Goal: Task Accomplishment & Management: Complete application form

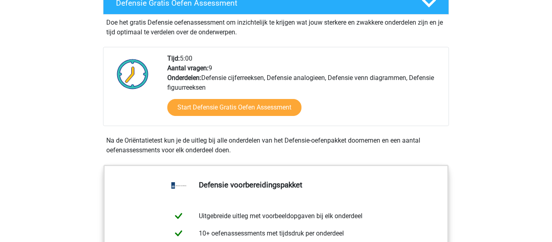
scroll to position [243, 0]
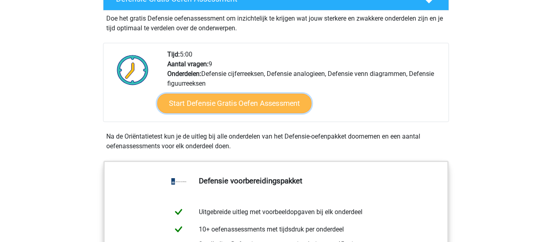
click at [266, 102] on link "Start Defensie Gratis Oefen Assessment" at bounding box center [234, 103] width 154 height 19
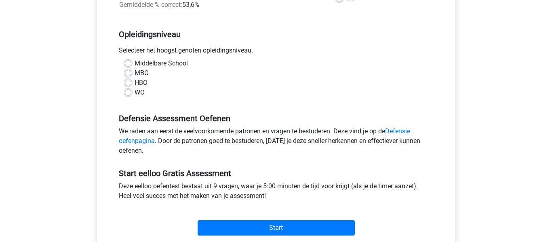
scroll to position [160, 0]
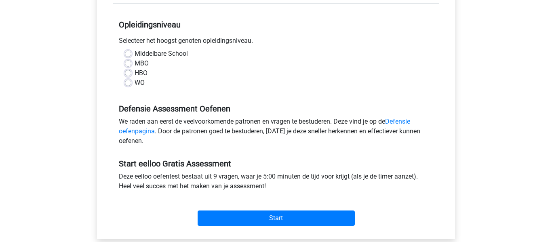
click at [146, 54] on label "Middelbare School" at bounding box center [161, 54] width 53 height 10
click at [131, 54] on input "Middelbare School" at bounding box center [128, 53] width 6 height 8
radio input "true"
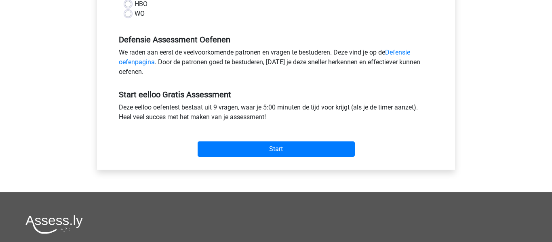
scroll to position [231, 0]
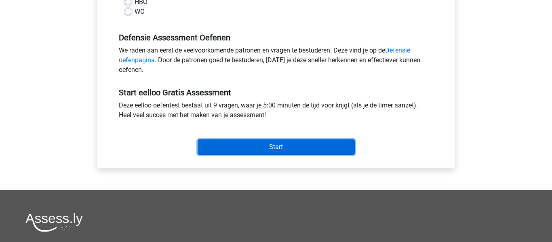
click at [244, 139] on input "Start" at bounding box center [276, 146] width 157 height 15
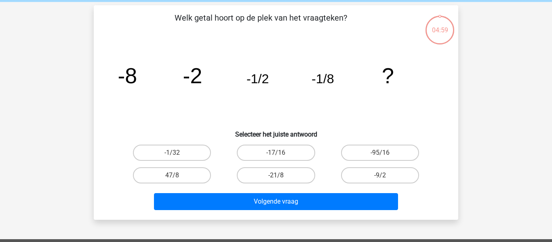
scroll to position [35, 0]
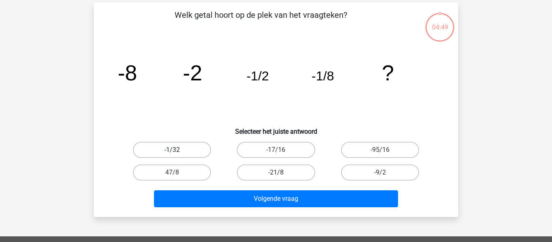
click at [187, 147] on label "-1/32" at bounding box center [172, 150] width 78 height 16
click at [177, 150] on input "-1/32" at bounding box center [174, 152] width 5 height 5
radio input "true"
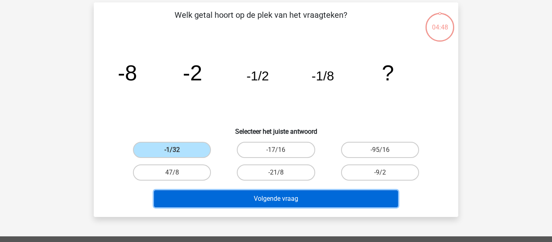
click at [221, 195] on button "Volgende vraag" at bounding box center [276, 198] width 244 height 17
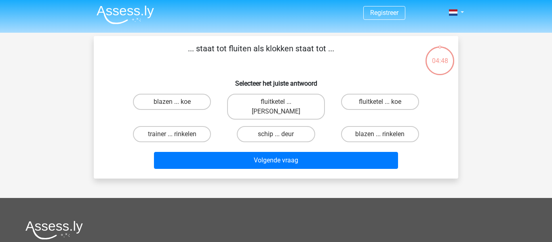
scroll to position [0, 0]
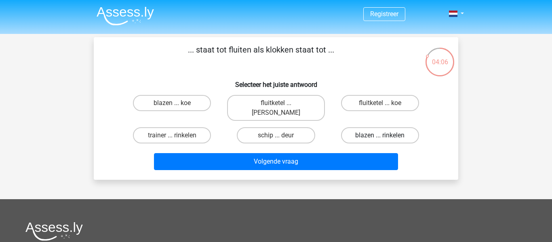
click at [364, 127] on label "blazen ... rinkelen" at bounding box center [380, 135] width 78 height 16
click at [380, 135] on input "blazen ... rinkelen" at bounding box center [382, 137] width 5 height 5
radio input "true"
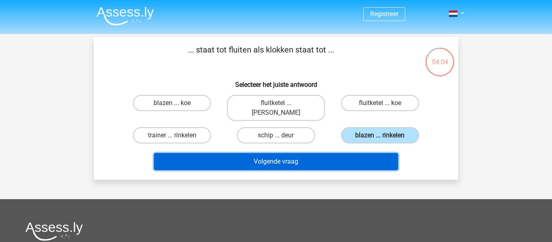
click at [292, 156] on button "Volgende vraag" at bounding box center [276, 161] width 244 height 17
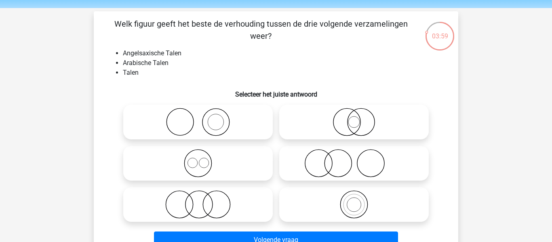
scroll to position [30, 0]
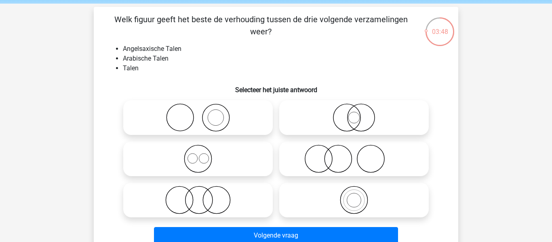
click at [178, 154] on icon at bounding box center [197, 159] width 143 height 28
click at [198, 154] on input "radio" at bounding box center [200, 151] width 5 height 5
radio input "true"
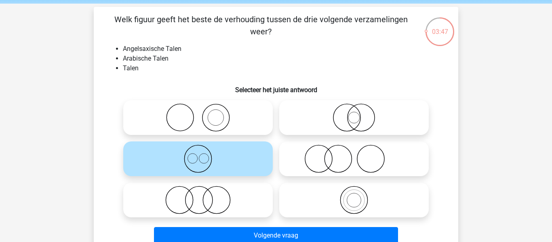
scroll to position [38, 0]
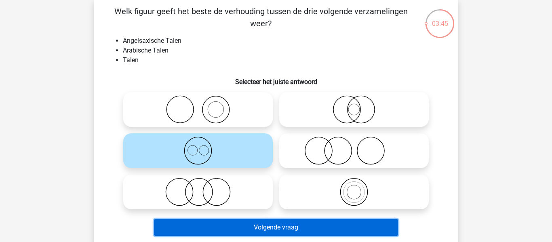
click at [200, 223] on button "Volgende vraag" at bounding box center [276, 227] width 244 height 17
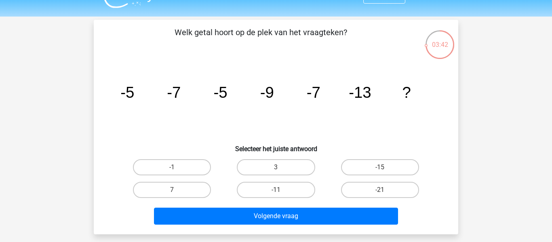
scroll to position [18, 0]
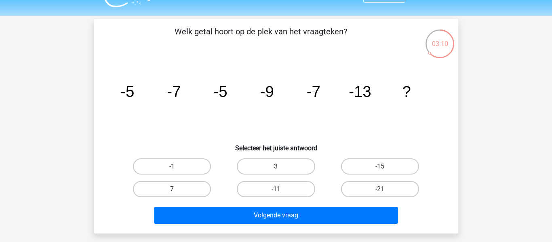
click at [284, 192] on label "-11" at bounding box center [276, 189] width 78 height 16
click at [281, 192] on input "-11" at bounding box center [278, 191] width 5 height 5
radio input "true"
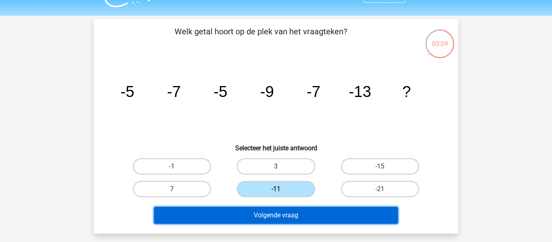
click at [323, 219] on button "Volgende vraag" at bounding box center [276, 215] width 244 height 17
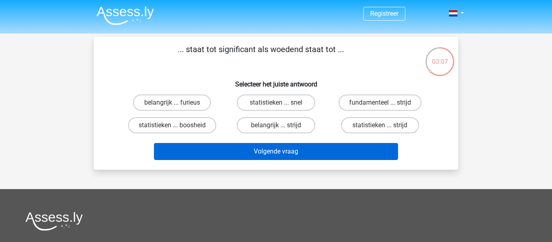
scroll to position [0, 0]
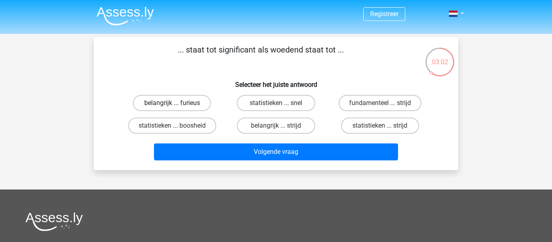
click at [205, 101] on label "belangrijk ... furieus" at bounding box center [172, 103] width 78 height 16
click at [177, 103] on input "belangrijk ... furieus" at bounding box center [174, 105] width 5 height 5
radio input "true"
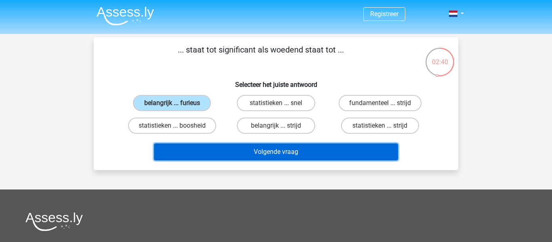
click at [223, 154] on button "Volgende vraag" at bounding box center [276, 151] width 244 height 17
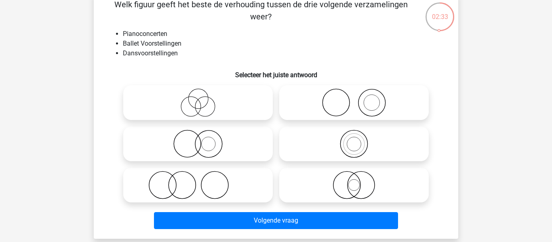
scroll to position [46, 0]
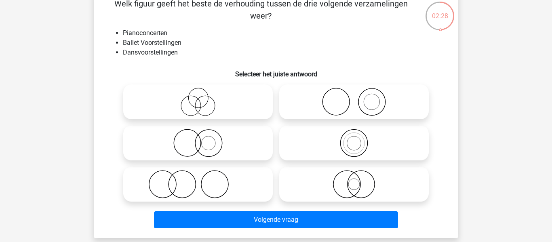
click at [324, 99] on icon at bounding box center [353, 102] width 143 height 28
click at [354, 98] on input "radio" at bounding box center [356, 95] width 5 height 5
radio input "true"
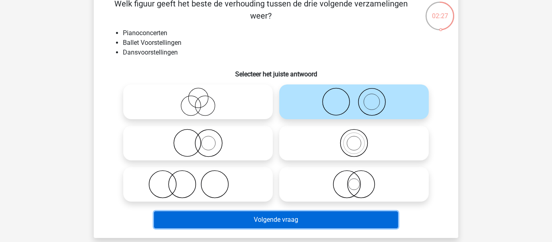
click at [226, 218] on button "Volgende vraag" at bounding box center [276, 219] width 244 height 17
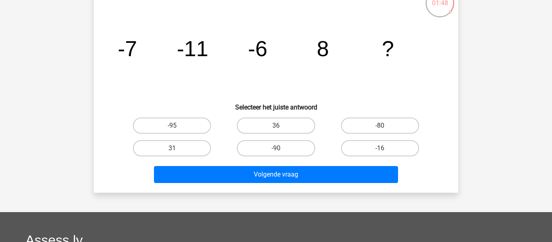
scroll to position [28, 0]
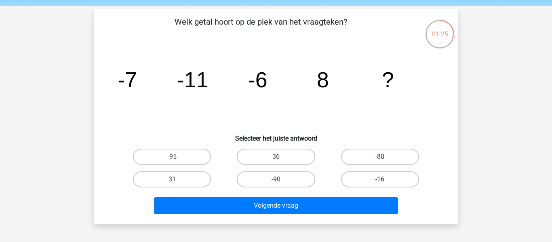
click at [374, 182] on label "-16" at bounding box center [380, 179] width 78 height 16
click at [380, 182] on input "-16" at bounding box center [382, 181] width 5 height 5
radio input "true"
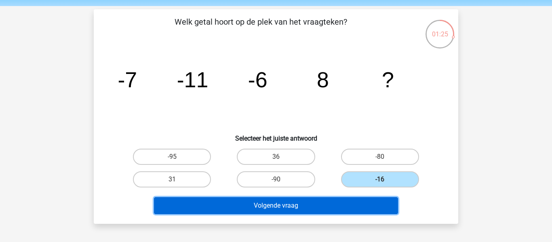
click at [345, 208] on button "Volgende vraag" at bounding box center [276, 205] width 244 height 17
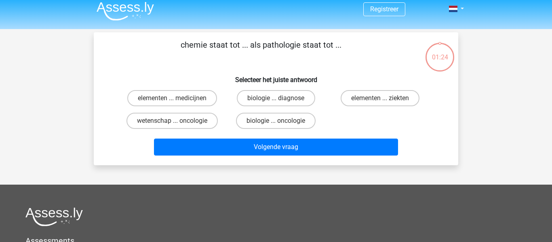
scroll to position [0, 0]
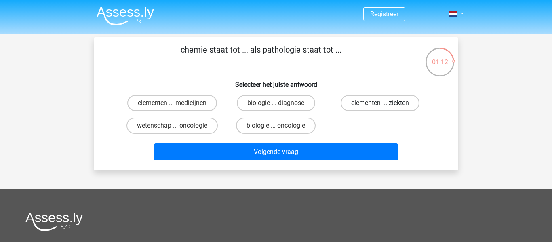
click at [356, 105] on label "elementen ... ziekten" at bounding box center [380, 103] width 79 height 16
click at [380, 105] on input "elementen ... ziekten" at bounding box center [382, 105] width 5 height 5
radio input "true"
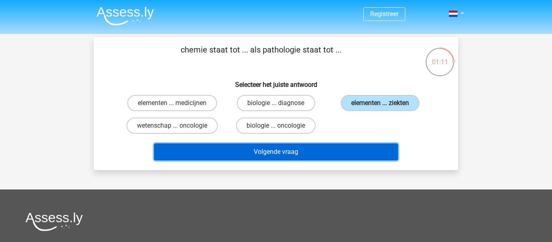
click at [339, 153] on button "Volgende vraag" at bounding box center [276, 151] width 244 height 17
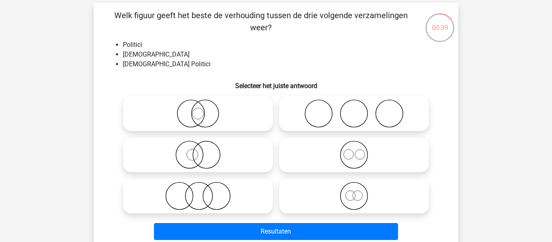
scroll to position [46, 0]
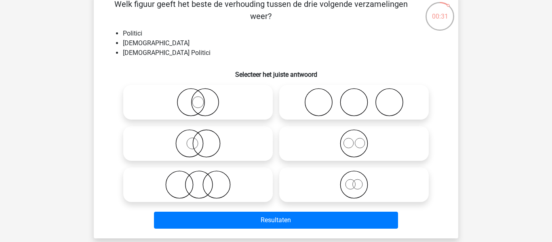
click at [190, 181] on icon at bounding box center [197, 184] width 143 height 28
click at [198, 181] on input "radio" at bounding box center [200, 177] width 5 height 5
radio input "true"
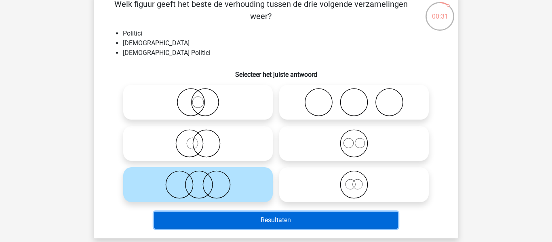
click at [228, 222] on button "Resultaten" at bounding box center [276, 220] width 244 height 17
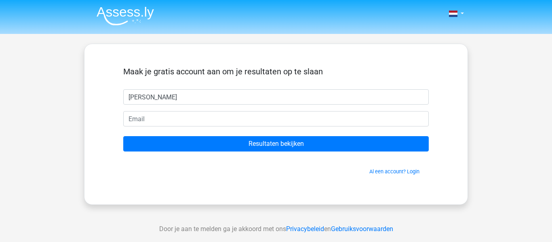
click at [131, 98] on input "[PERSON_NAME]" at bounding box center [275, 96] width 305 height 15
type input "Ilse"
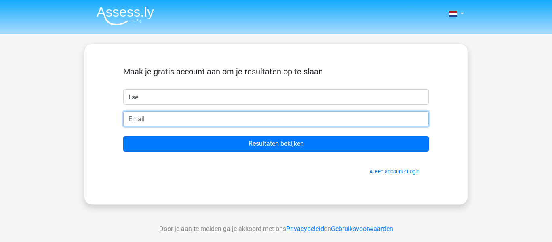
click at [171, 120] on input "email" at bounding box center [275, 118] width 305 height 15
type input "[EMAIL_ADDRESS][DOMAIN_NAME]"
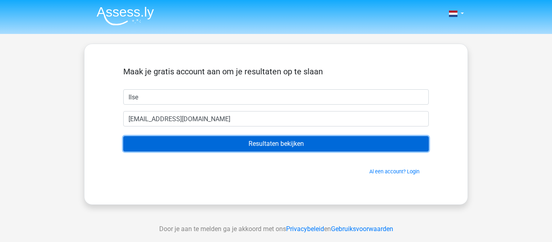
click at [197, 142] on input "Resultaten bekijken" at bounding box center [275, 143] width 305 height 15
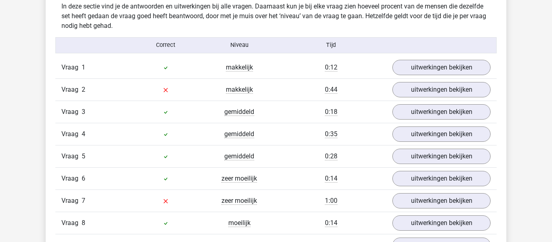
scroll to position [864, 0]
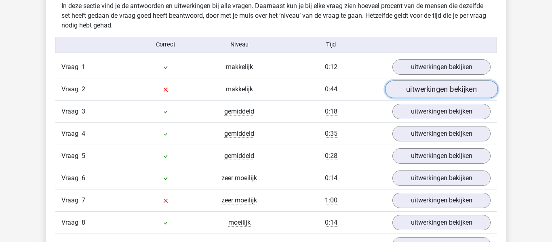
click at [434, 90] on link "uitwerkingen bekijken" at bounding box center [441, 89] width 113 height 18
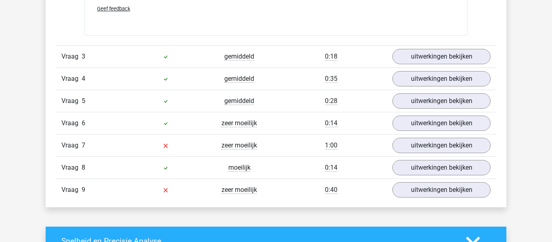
scroll to position [1144, 0]
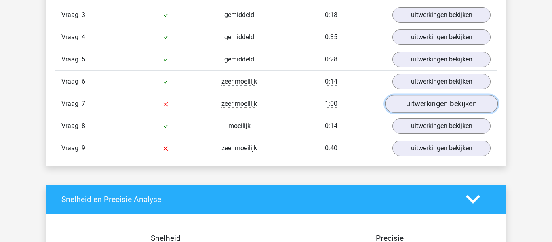
click at [419, 101] on link "uitwerkingen bekijken" at bounding box center [441, 104] width 113 height 18
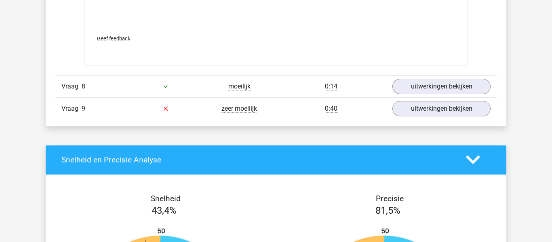
scroll to position [1677, 0]
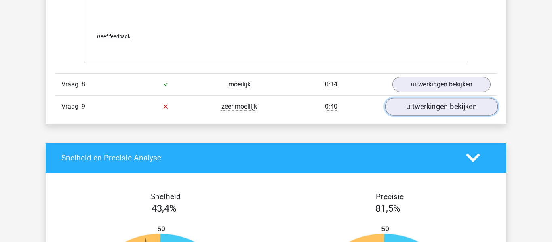
click at [432, 110] on link "uitwerkingen bekijken" at bounding box center [441, 107] width 113 height 18
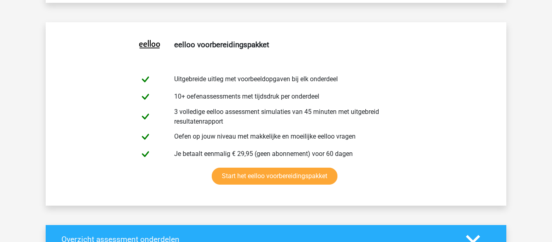
scroll to position [406, 0]
